Goal: Task Accomplishment & Management: Manage account settings

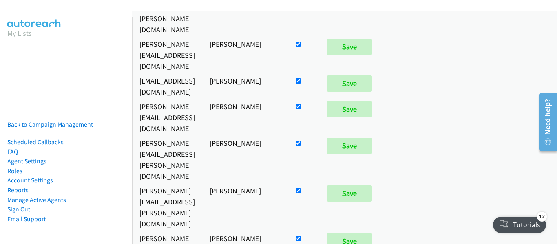
scroll to position [815, 0]
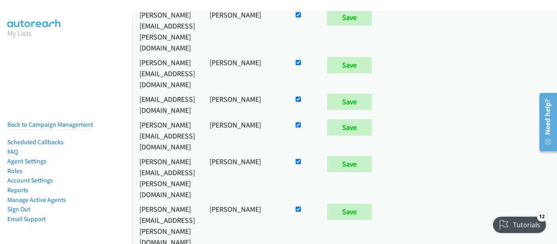
checkbox input "false"
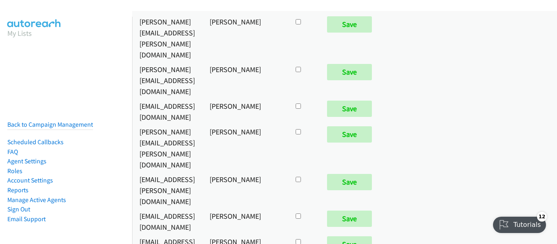
scroll to position [3613, 0]
checkbox input "true"
